Goal: Task Accomplishment & Management: Complete application form

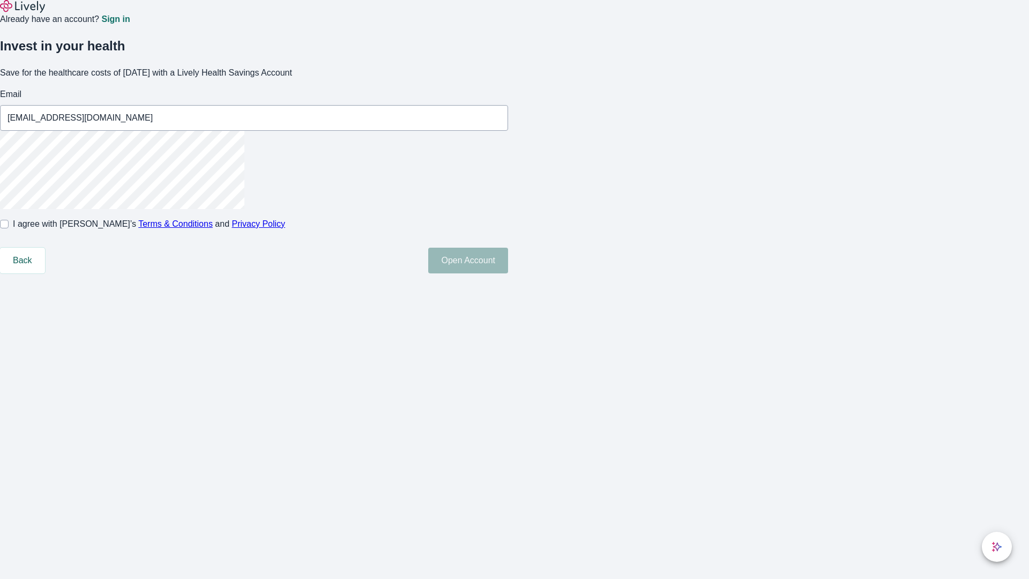
click at [9, 228] on input "I agree with Lively’s Terms & Conditions and Privacy Policy" at bounding box center [4, 224] width 9 height 9
checkbox input "true"
click at [508, 273] on button "Open Account" at bounding box center [468, 261] width 80 height 26
type input "[EMAIL_ADDRESS][DOMAIN_NAME]"
click at [9, 228] on input "I agree with Lively’s Terms & Conditions and Privacy Policy" at bounding box center [4, 224] width 9 height 9
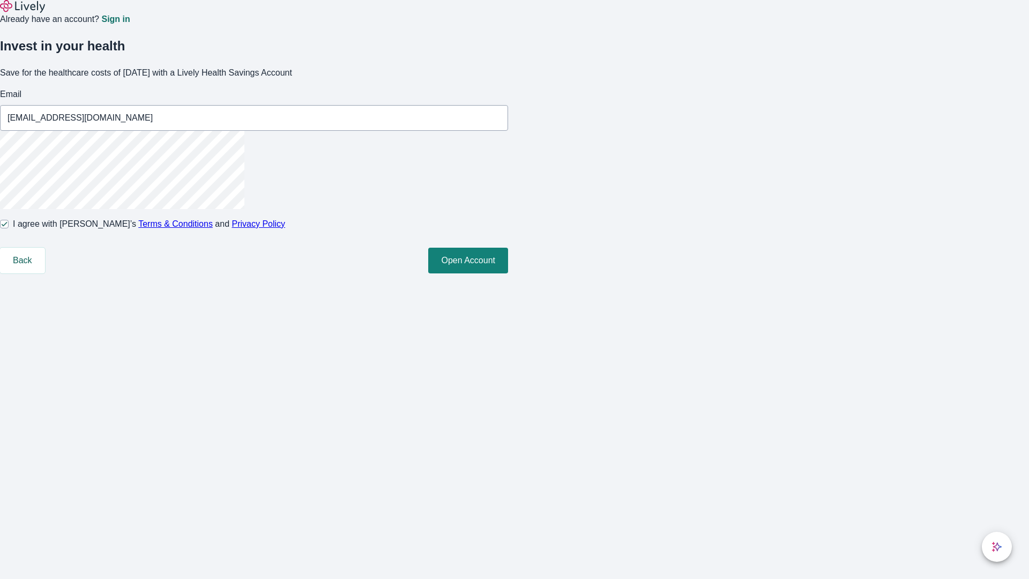
checkbox input "false"
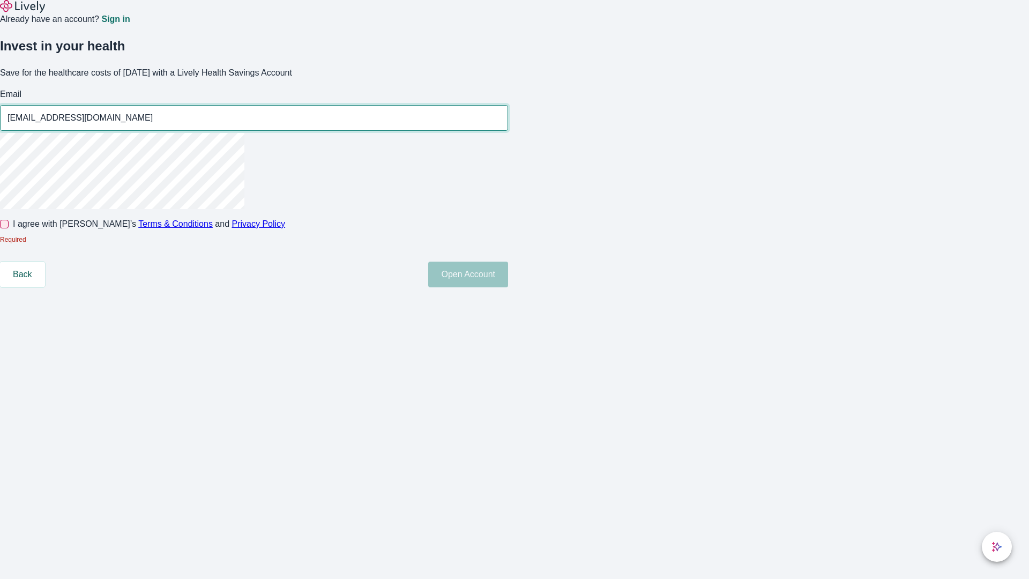
type input "[EMAIL_ADDRESS][DOMAIN_NAME]"
click at [9, 228] on input "I agree with Lively’s Terms & Conditions and Privacy Policy" at bounding box center [4, 224] width 9 height 9
checkbox input "true"
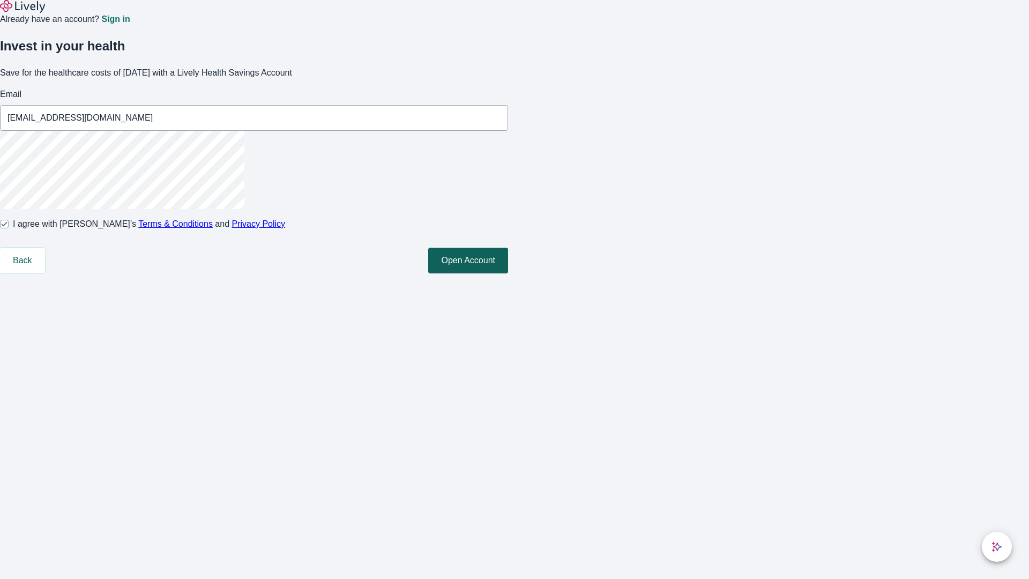
click at [508, 273] on button "Open Account" at bounding box center [468, 261] width 80 height 26
